Goal: Task Accomplishment & Management: Use online tool/utility

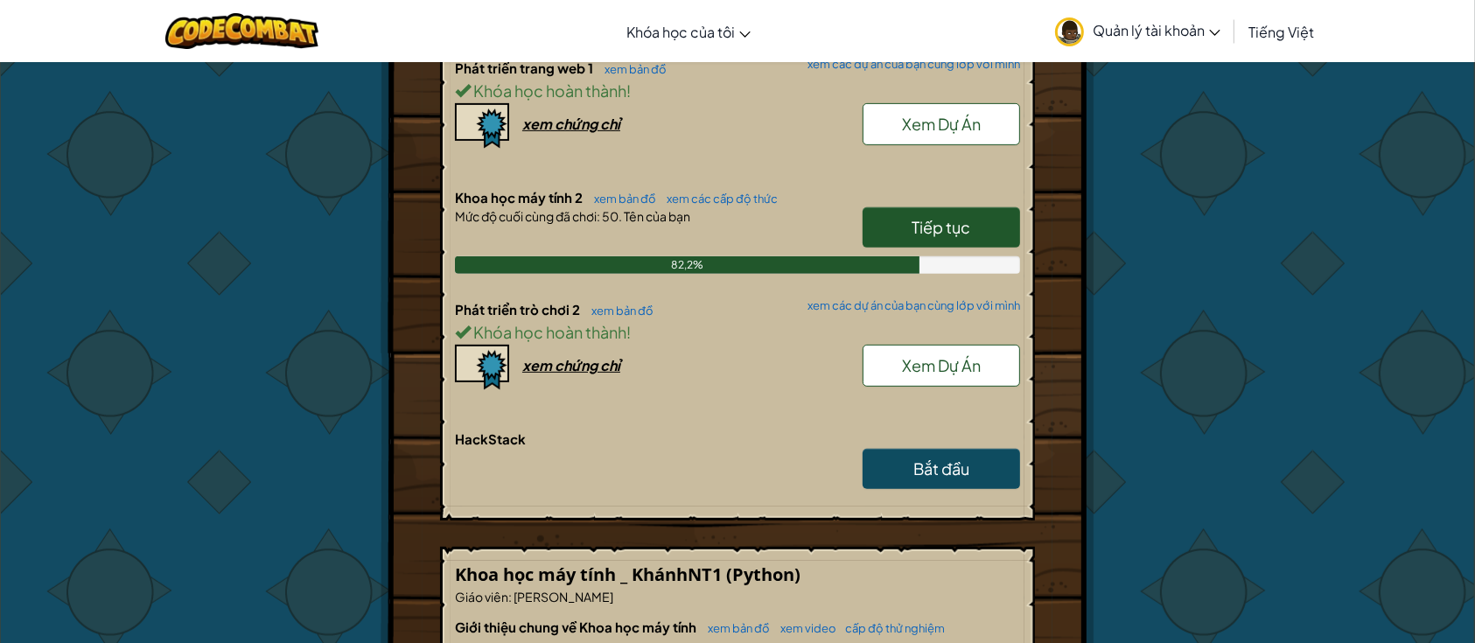
scroll to position [816, 0]
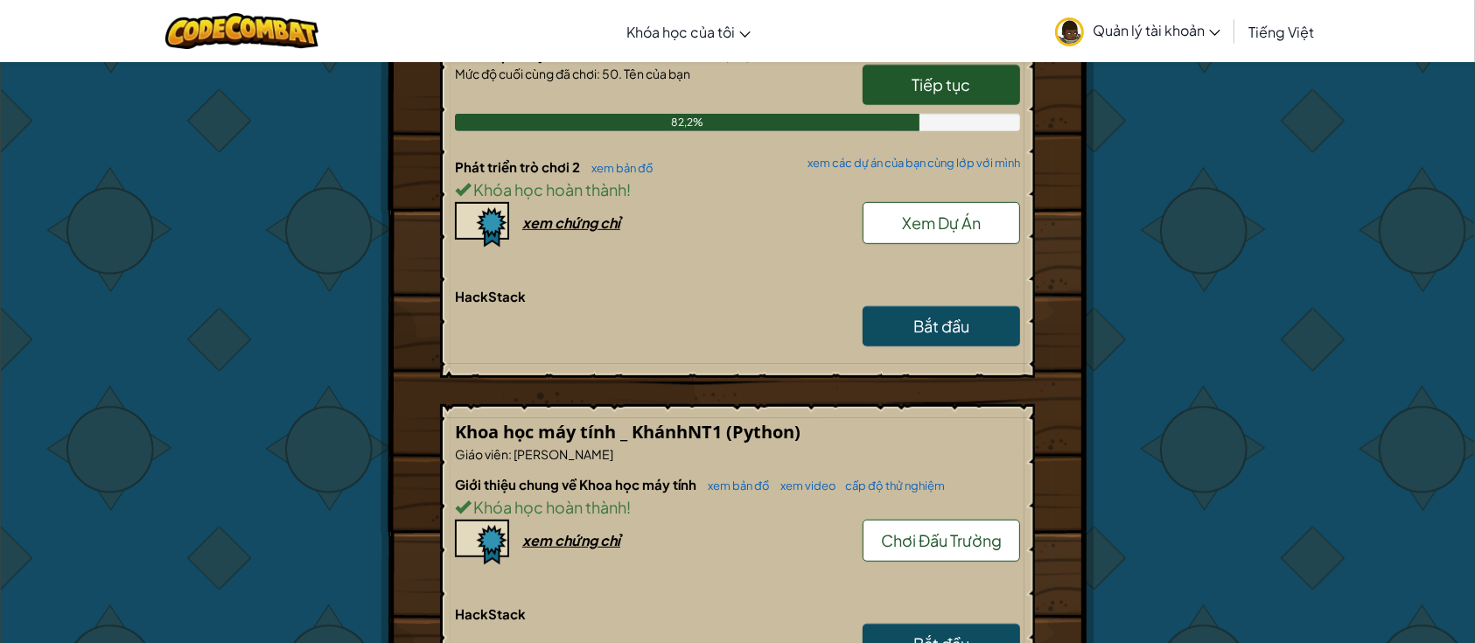
click at [959, 222] on font "Xem Dự Án" at bounding box center [941, 223] width 79 height 20
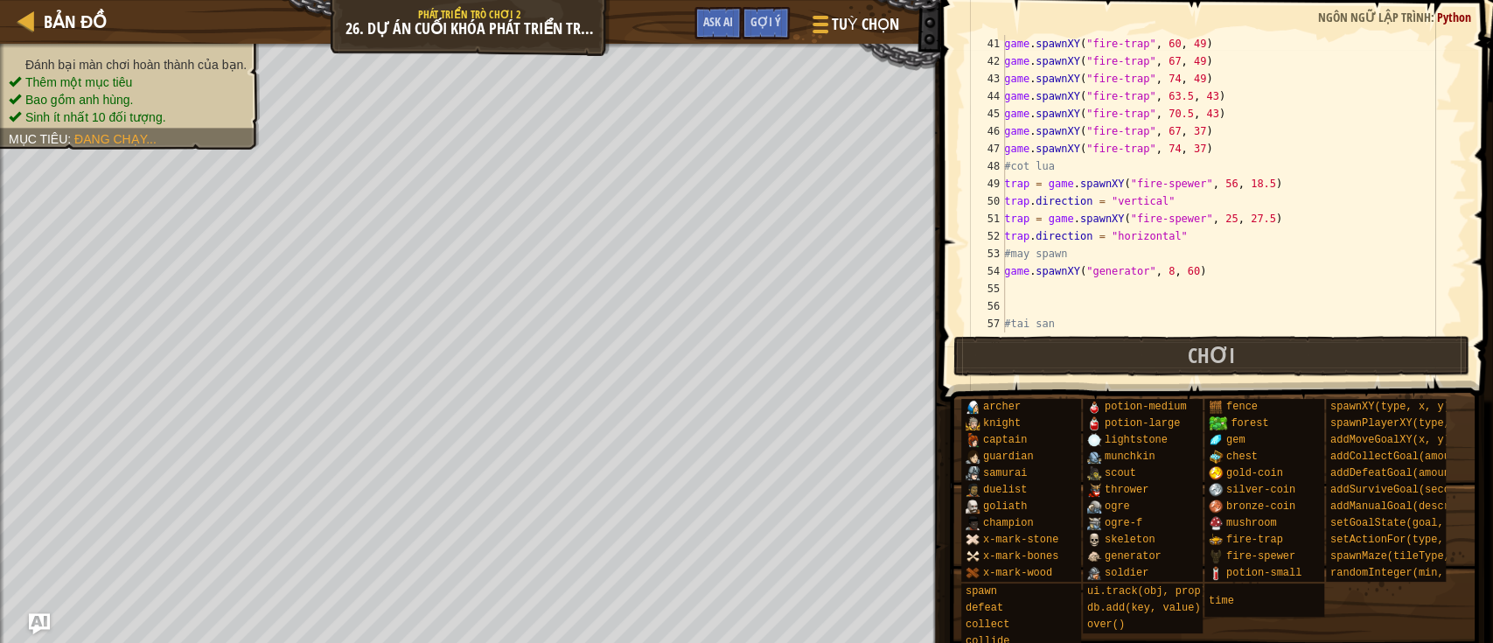
scroll to position [840, 0]
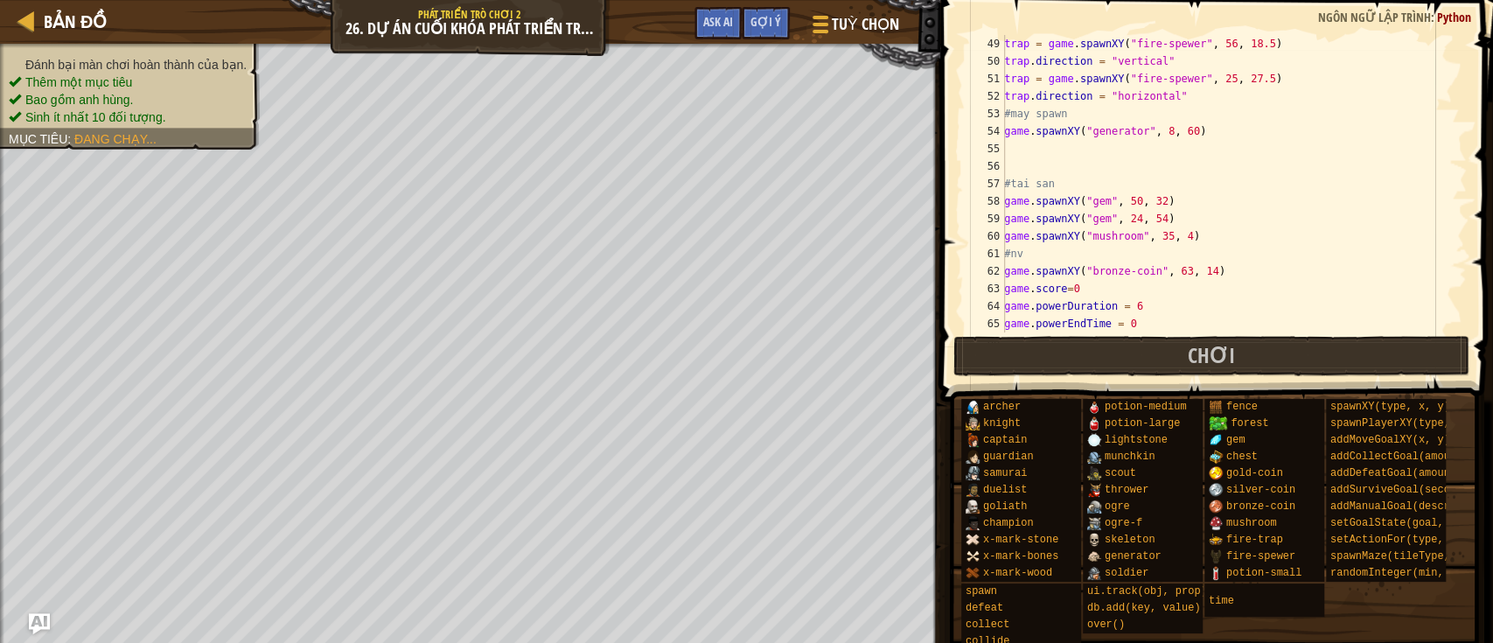
type textarea "game.spawnXY("generator", 8, 60)"
click at [1199, 122] on div "trap = game . spawnXY ( "fire-spewer" , 56 , 18.5 ) trap . direction = "vertica…" at bounding box center [1225, 201] width 449 height 332
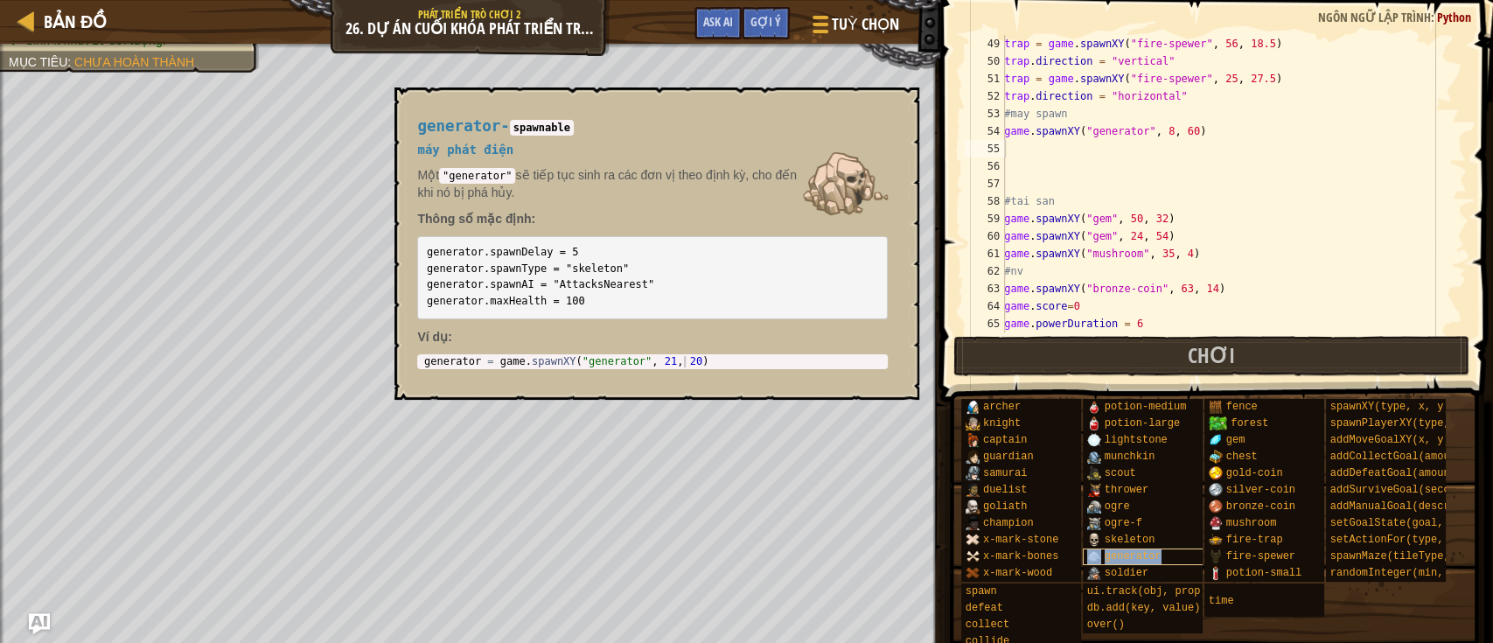
click at [1112, 556] on span "generator" at bounding box center [1133, 556] width 57 height 12
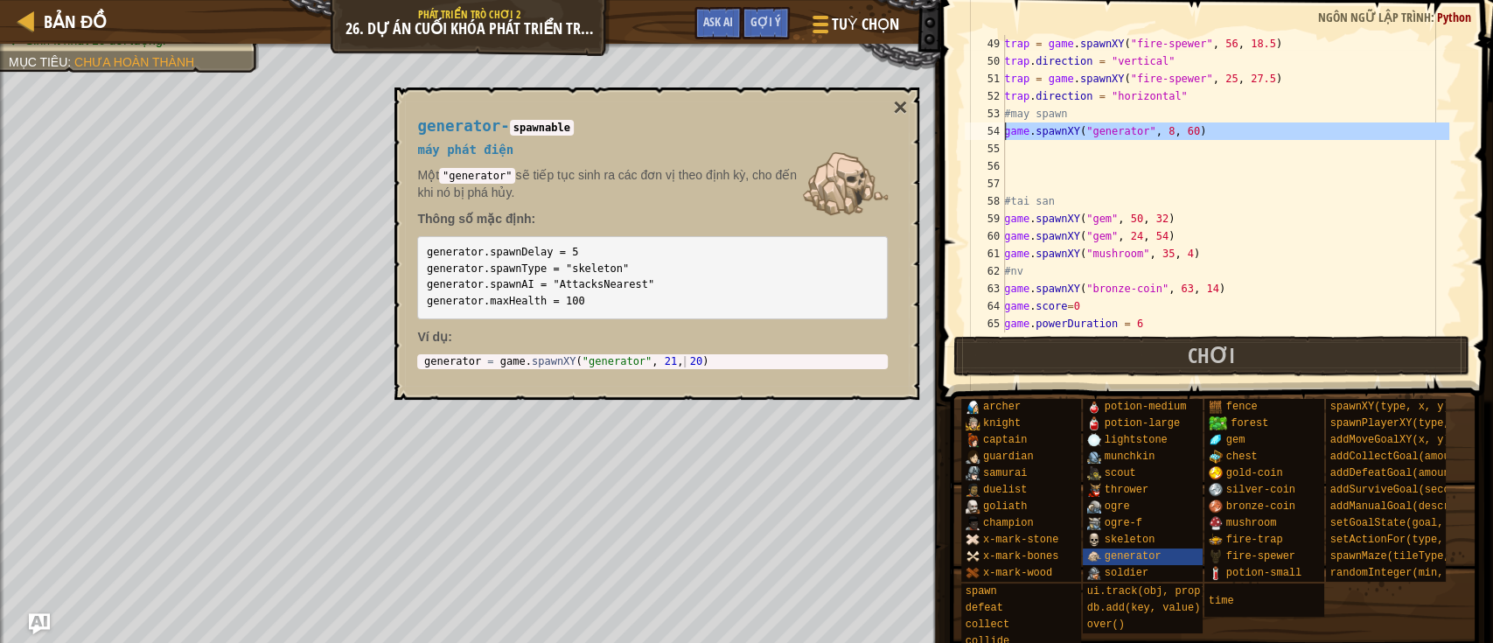
click at [1003, 136] on div "54" at bounding box center [985, 130] width 40 height 17
type textarea "game.spawnXY("generator", 8, 60)"
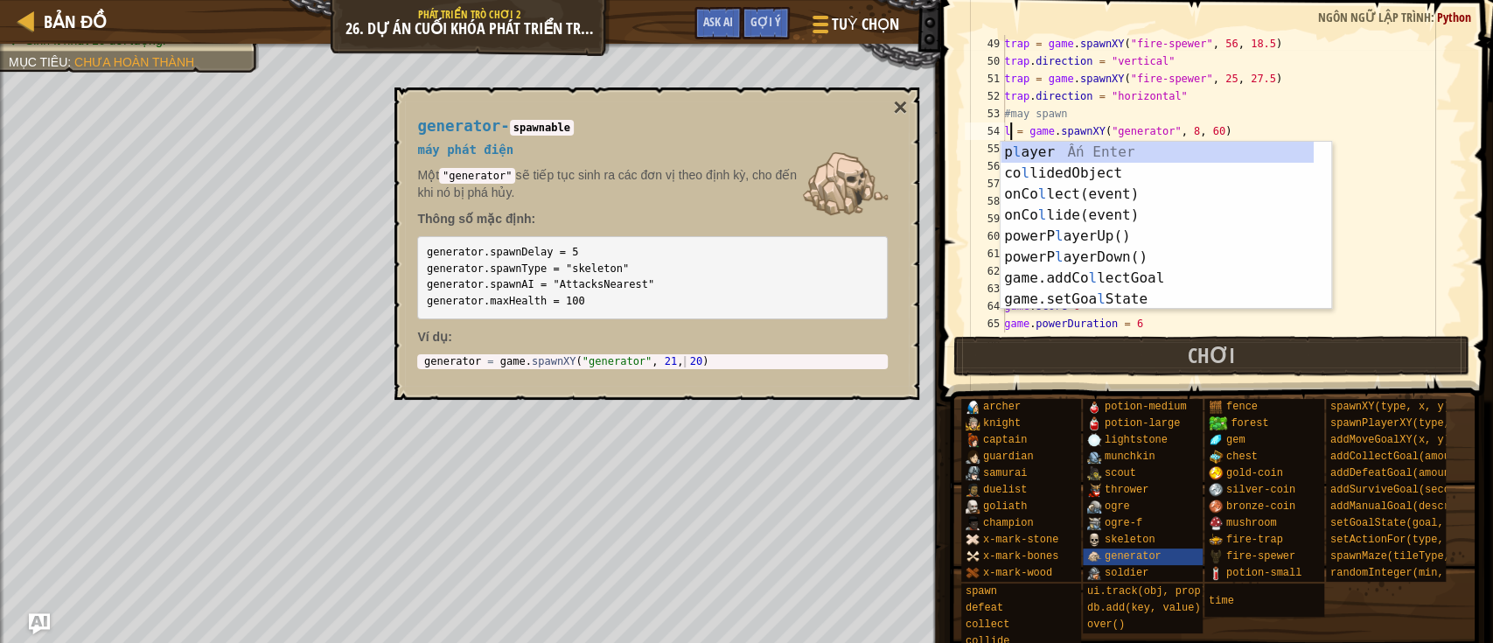
scroll to position [7, 0]
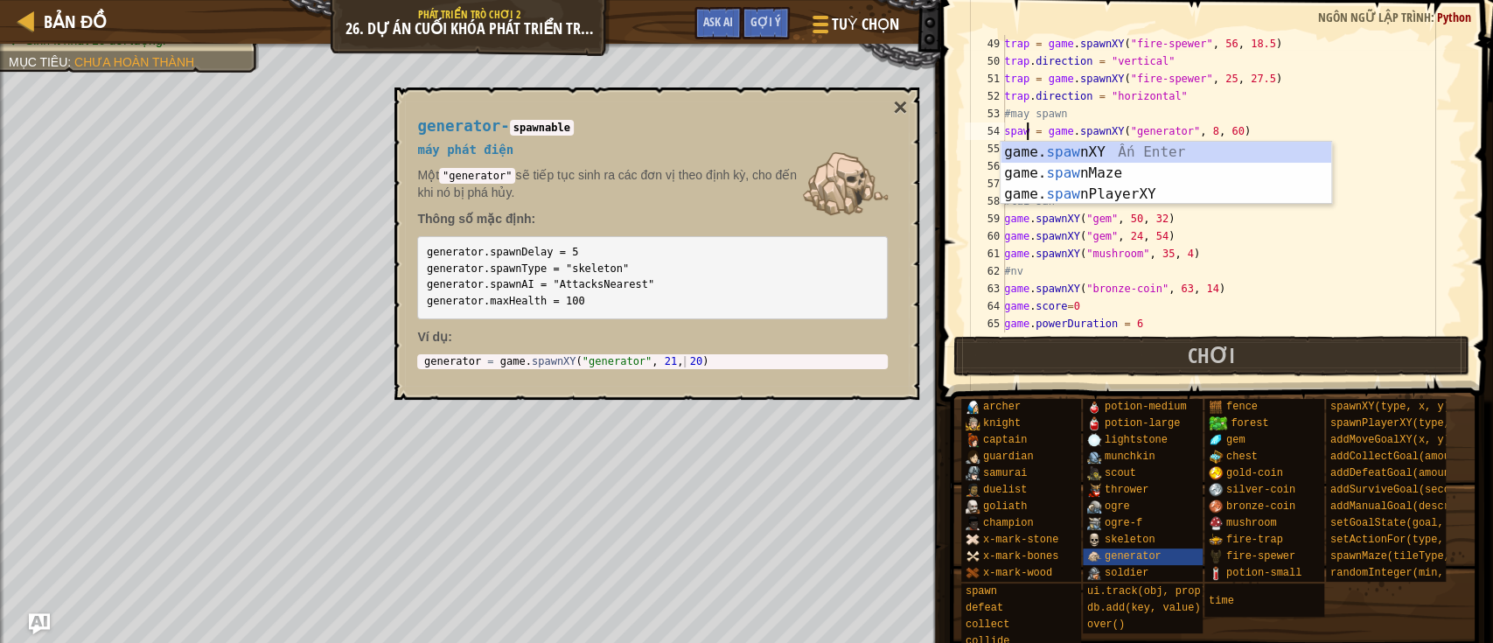
type textarea "spawn = game.spawnXY("generator", 8, 60)"
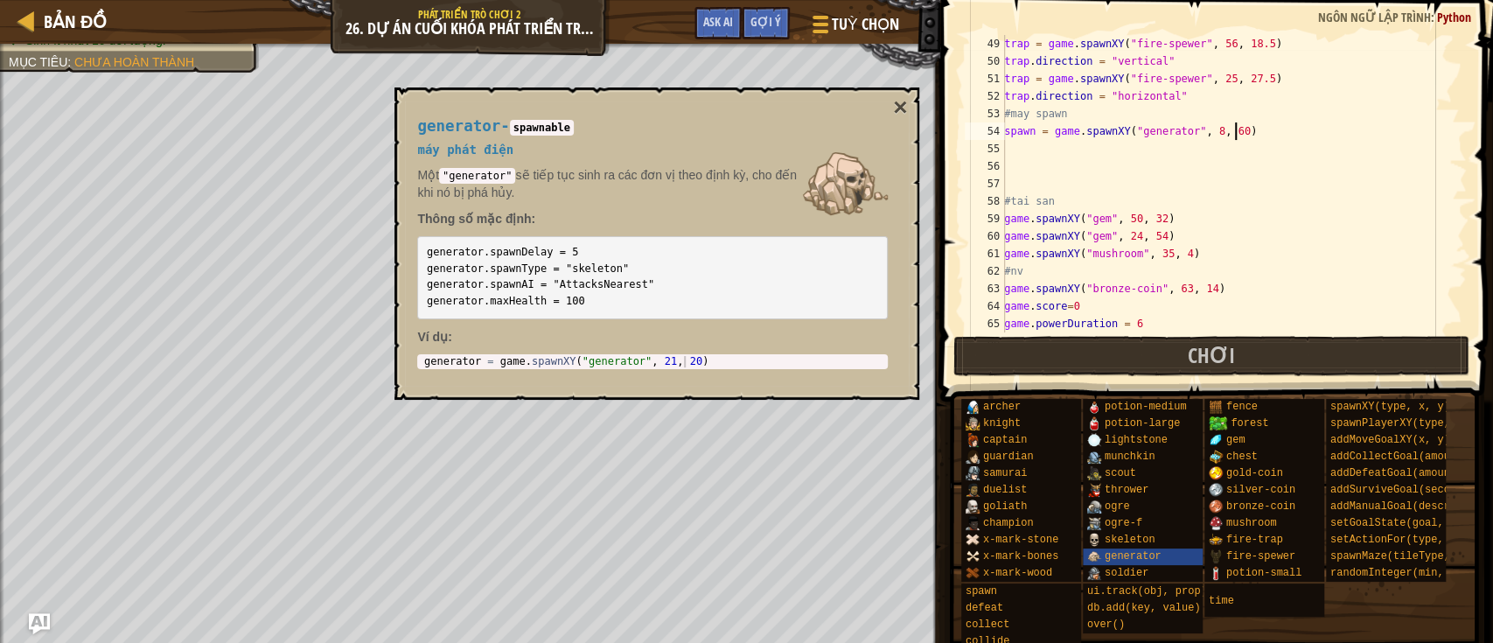
click at [1261, 125] on div "trap = game . spawnXY ( "fire-spewer" , 56 , 18.5 ) trap . direction = "vertica…" at bounding box center [1225, 201] width 449 height 332
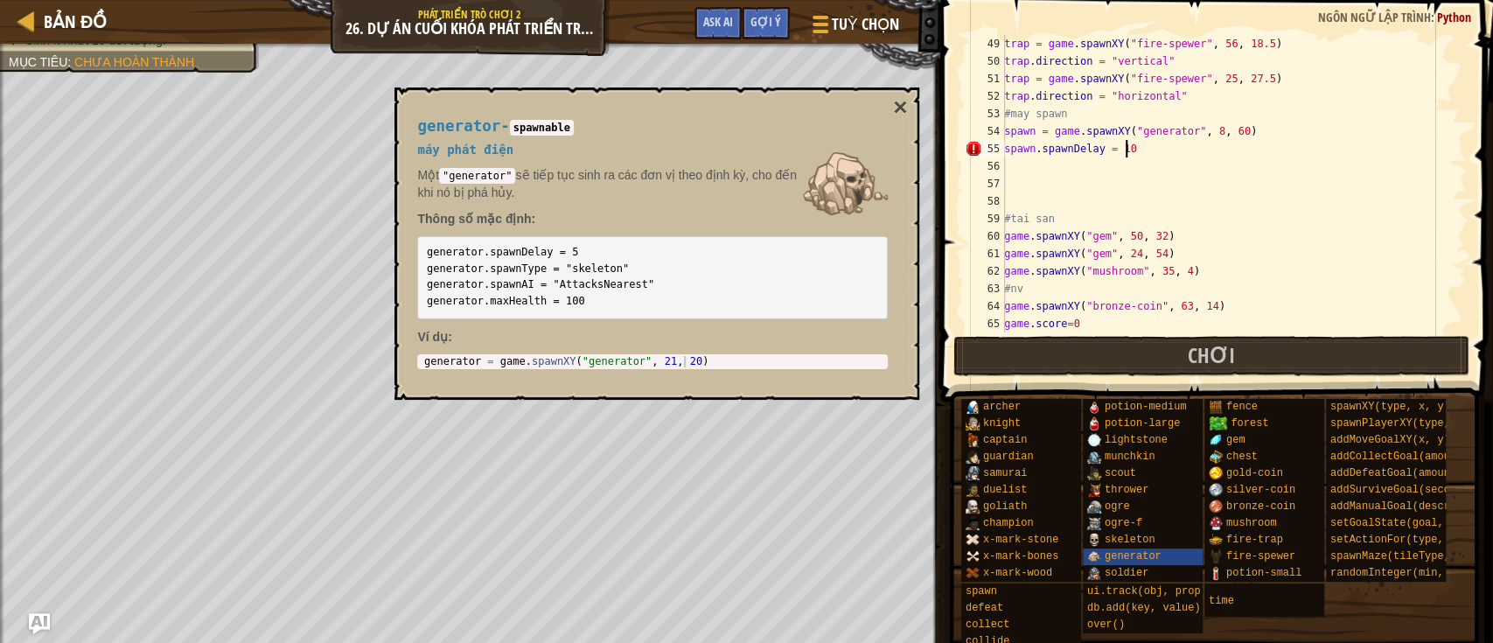
scroll to position [7, 9]
type textarea "spawn.spawnDelay = 10"
click at [1070, 172] on div "trap = game . spawnXY ( "fire-spewer" , 56 , 18.5 ) trap . direction = "vertica…" at bounding box center [1225, 201] width 449 height 332
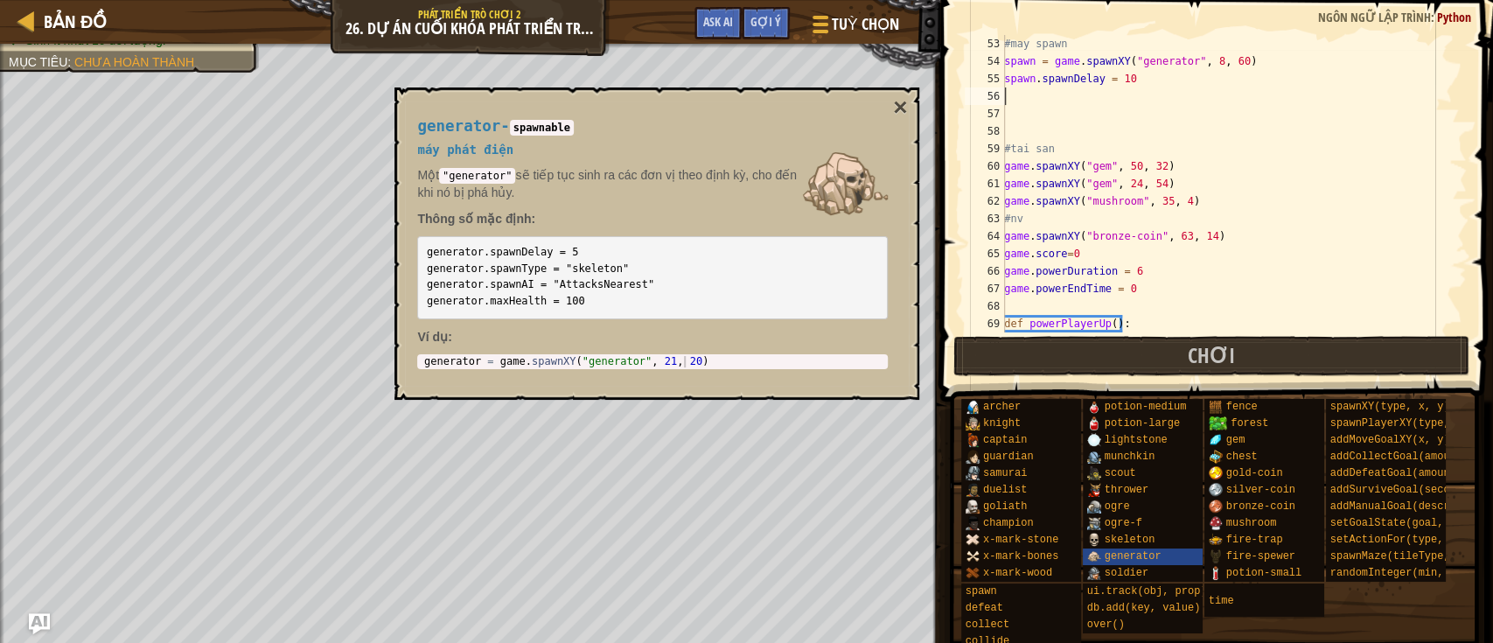
scroll to position [980, 0]
